Goal: Book appointment/travel/reservation

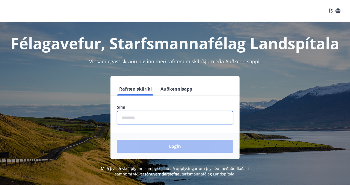
click at [179, 124] on input "phone" at bounding box center [175, 117] width 116 height 13
type input "********"
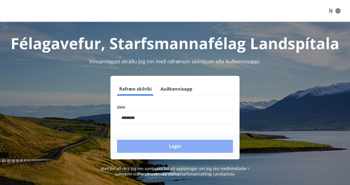
click at [169, 148] on button "Login" at bounding box center [175, 146] width 116 height 13
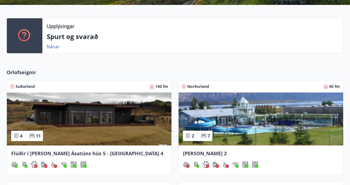
scroll to position [112, 0]
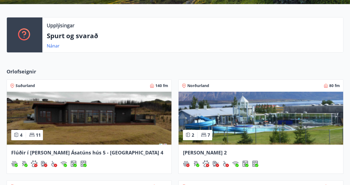
click at [197, 87] on span "Norðurland" at bounding box center [198, 85] width 22 height 5
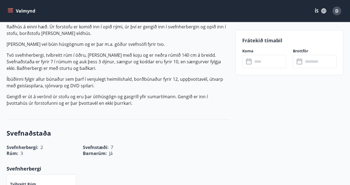
scroll to position [183, 0]
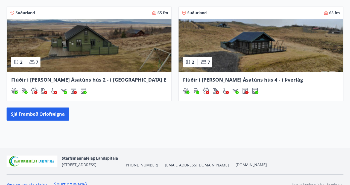
scroll to position [294, 0]
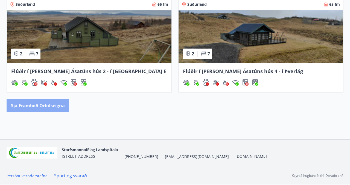
click at [59, 103] on button "Sjá framboð orlofseigna" at bounding box center [38, 105] width 63 height 13
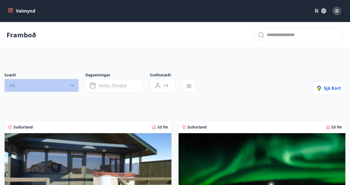
click at [71, 87] on icon "button" at bounding box center [72, 85] width 5 height 5
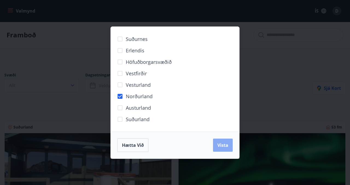
click at [225, 143] on span "Vista" at bounding box center [222, 146] width 11 height 6
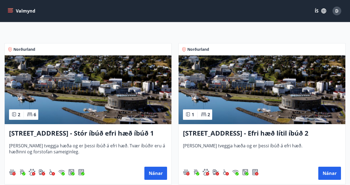
scroll to position [92, 0]
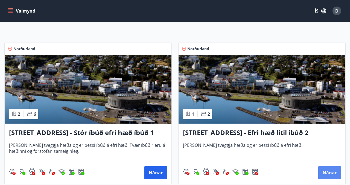
click at [339, 175] on button "Nánar" at bounding box center [329, 173] width 23 height 13
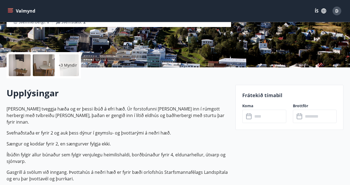
scroll to position [97, 0]
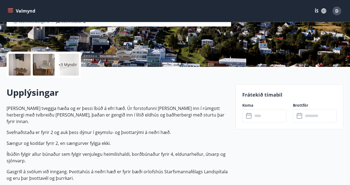
click at [251, 116] on icon at bounding box center [248, 116] width 5 height 5
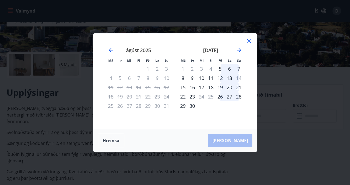
click at [251, 41] on icon at bounding box center [249, 41] width 7 height 7
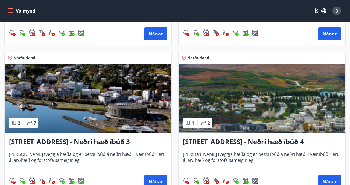
scroll to position [232, 0]
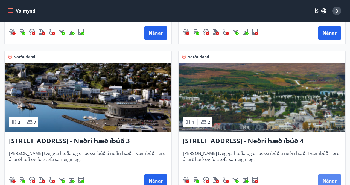
click at [325, 179] on button "Nánar" at bounding box center [329, 181] width 23 height 13
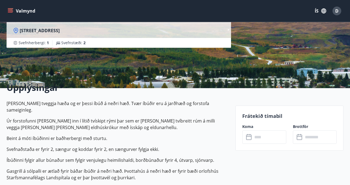
scroll to position [79, 0]
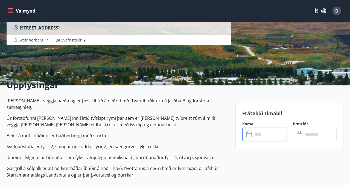
click at [274, 137] on input "text" at bounding box center [269, 134] width 33 height 13
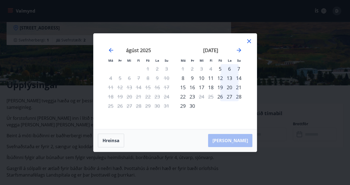
click at [251, 41] on icon at bounding box center [249, 41] width 7 height 7
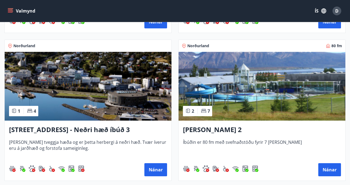
scroll to position [540, 0]
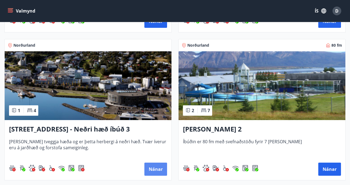
click at [152, 170] on button "Nánar" at bounding box center [155, 169] width 23 height 13
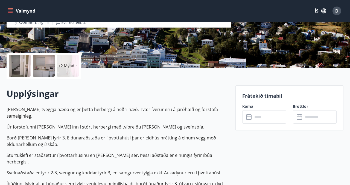
scroll to position [97, 0]
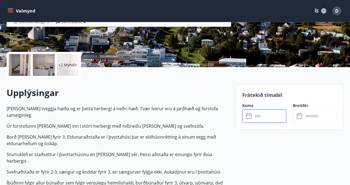
click at [257, 115] on input "text" at bounding box center [269, 116] width 33 height 13
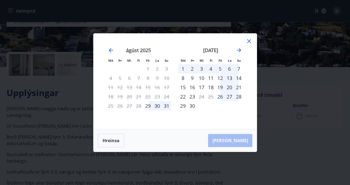
click at [249, 41] on icon at bounding box center [249, 41] width 7 height 7
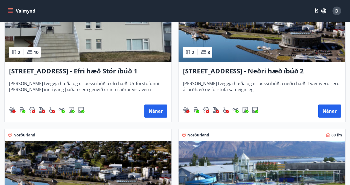
scroll to position [445, 0]
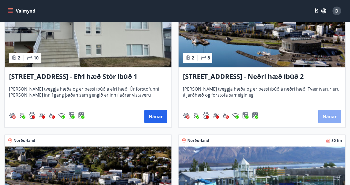
click at [335, 114] on button "Nánar" at bounding box center [329, 116] width 23 height 13
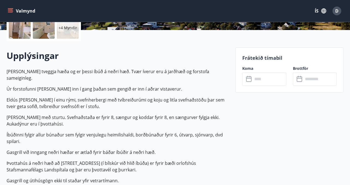
scroll to position [135, 0]
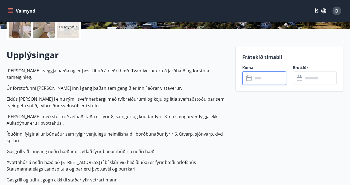
click at [264, 80] on input "text" at bounding box center [269, 78] width 33 height 13
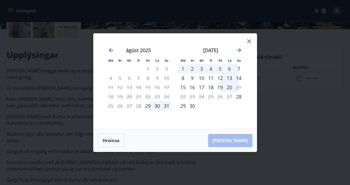
click at [252, 40] on icon at bounding box center [249, 41] width 7 height 7
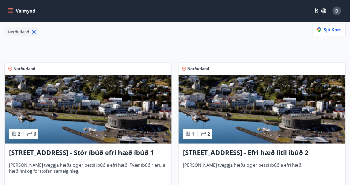
scroll to position [72, 0]
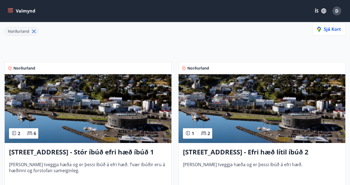
click at [30, 130] on div "2 6" at bounding box center [23, 134] width 29 height 10
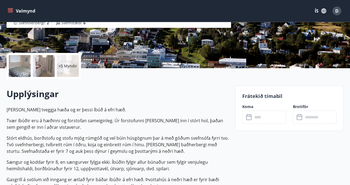
scroll to position [104, 0]
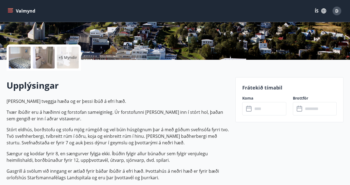
click at [259, 112] on input "text" at bounding box center [269, 108] width 33 height 13
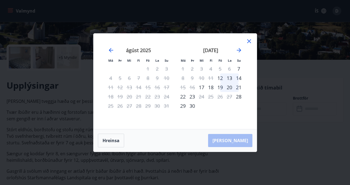
click at [249, 42] on icon at bounding box center [249, 41] width 7 height 7
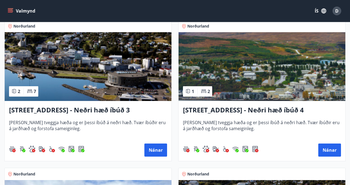
scroll to position [267, 0]
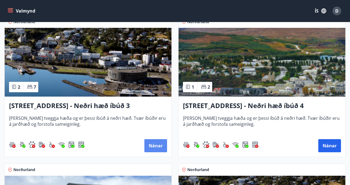
click at [151, 146] on button "Nánar" at bounding box center [155, 146] width 23 height 13
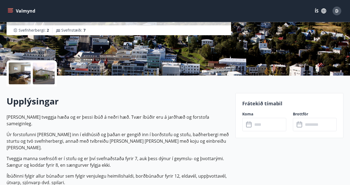
scroll to position [95, 0]
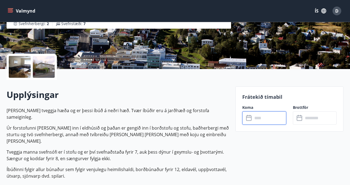
click at [254, 119] on input "text" at bounding box center [269, 118] width 33 height 13
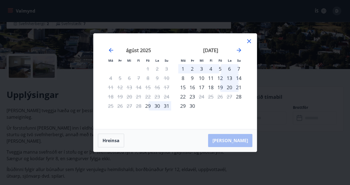
click at [251, 42] on icon at bounding box center [249, 41] width 7 height 7
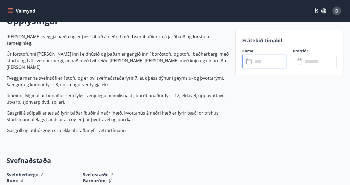
scroll to position [204, 0]
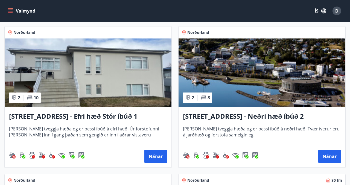
scroll to position [405, 0]
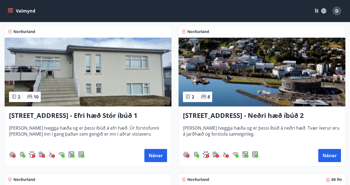
click at [213, 117] on h3 "Hrafnagilsstræti 26 - Neðri hæð íbúð 2" at bounding box center [262, 116] width 158 height 10
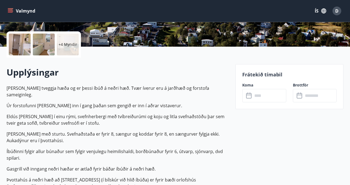
scroll to position [134, 0]
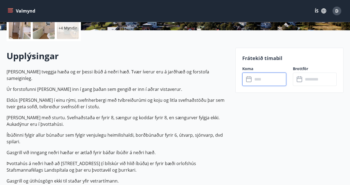
click at [261, 76] on input "text" at bounding box center [269, 79] width 33 height 13
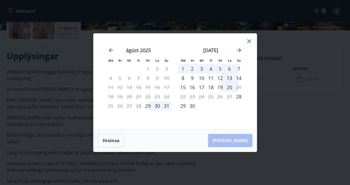
click at [249, 41] on icon at bounding box center [249, 41] width 4 height 4
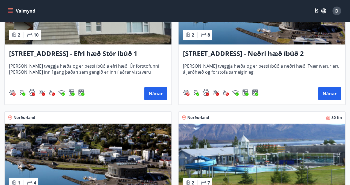
scroll to position [469, 0]
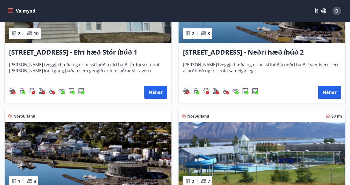
click at [240, 54] on h3 "Hrafnagilsstræti 26 - Neðri hæð íbúð 2" at bounding box center [262, 53] width 158 height 10
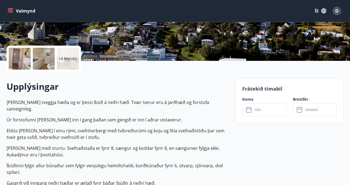
scroll to position [103, 0]
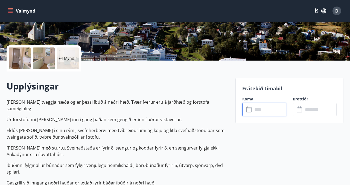
click at [260, 111] on input "text" at bounding box center [269, 109] width 33 height 13
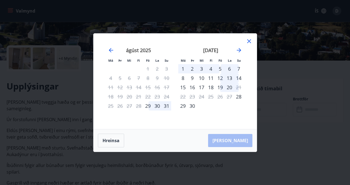
click at [248, 43] on icon at bounding box center [249, 41] width 7 height 7
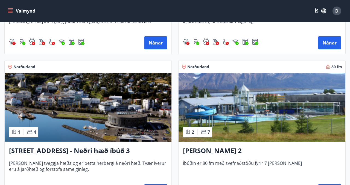
scroll to position [520, 0]
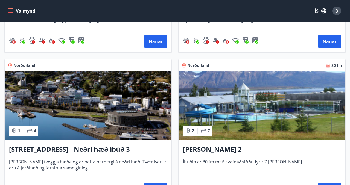
click at [202, 150] on h3 "Dalvík - Lynghólar 2" at bounding box center [262, 150] width 158 height 10
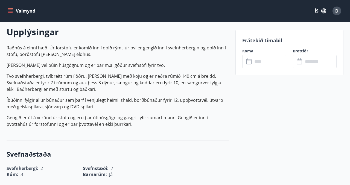
scroll to position [156, 0]
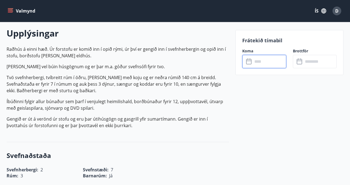
click at [258, 61] on input "text" at bounding box center [269, 61] width 33 height 13
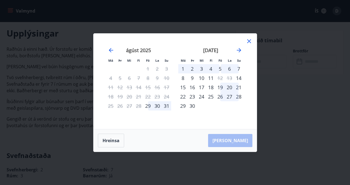
click at [250, 42] on icon at bounding box center [249, 41] width 4 height 4
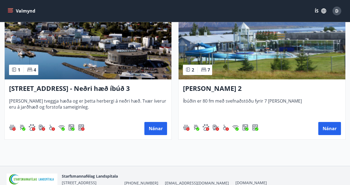
scroll to position [608, 0]
